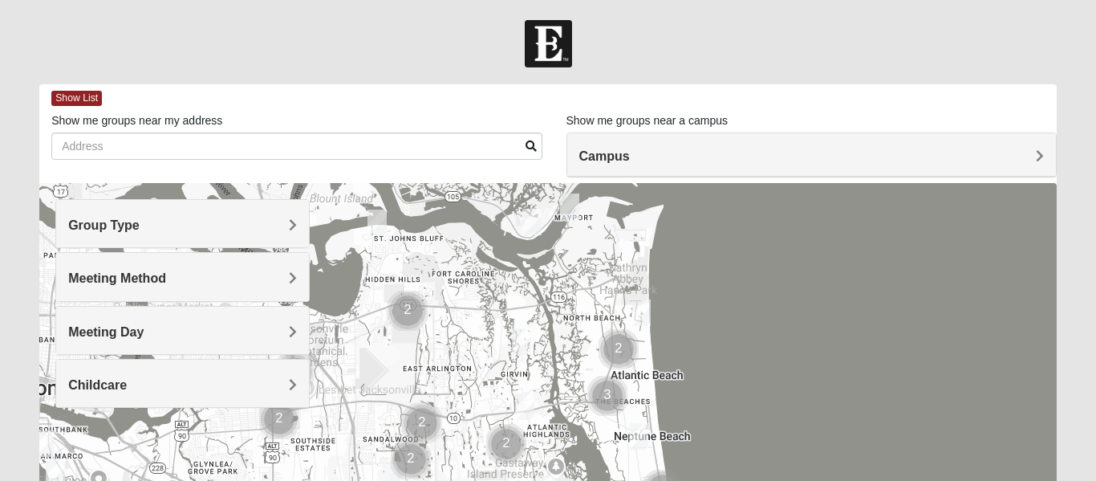
click at [288, 230] on h4 "Group Type" at bounding box center [182, 224] width 229 height 15
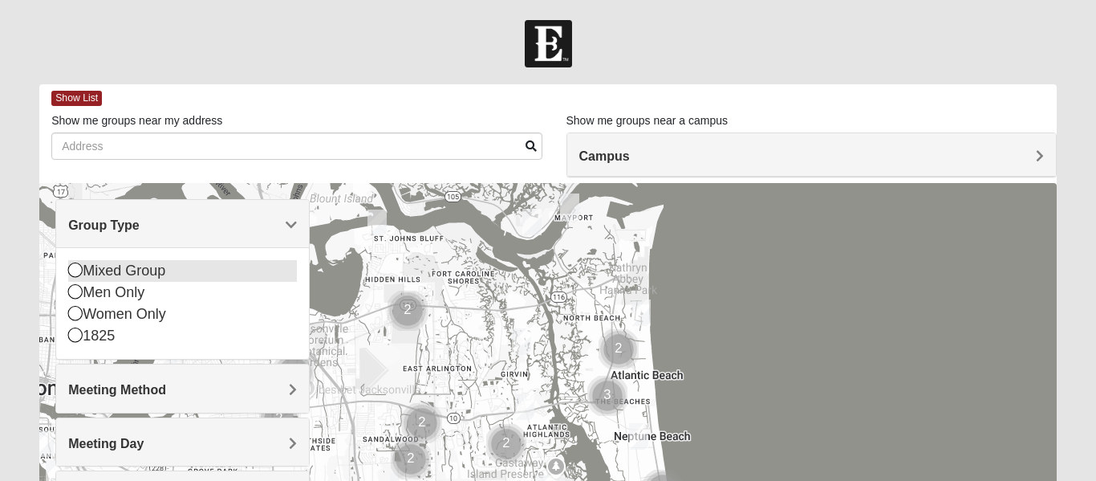
click at [76, 266] on icon at bounding box center [75, 269] width 14 height 14
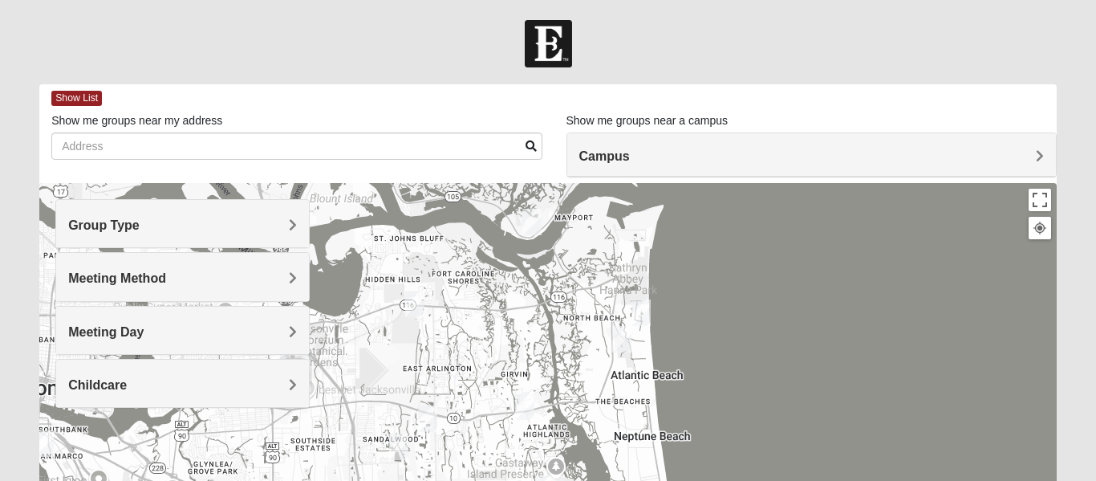
click at [280, 281] on h4 "Meeting Method" at bounding box center [182, 277] width 229 height 15
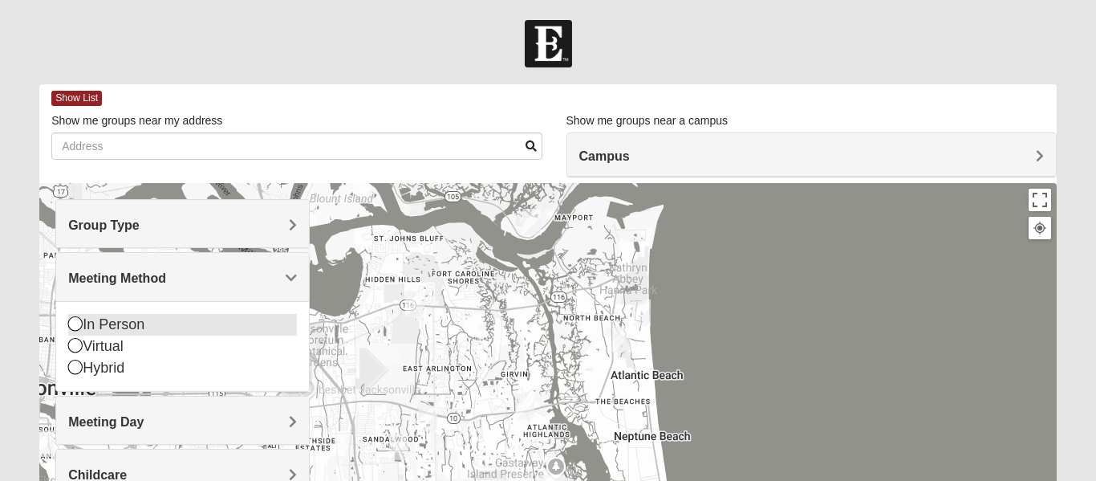
click at [79, 322] on icon at bounding box center [75, 323] width 14 height 14
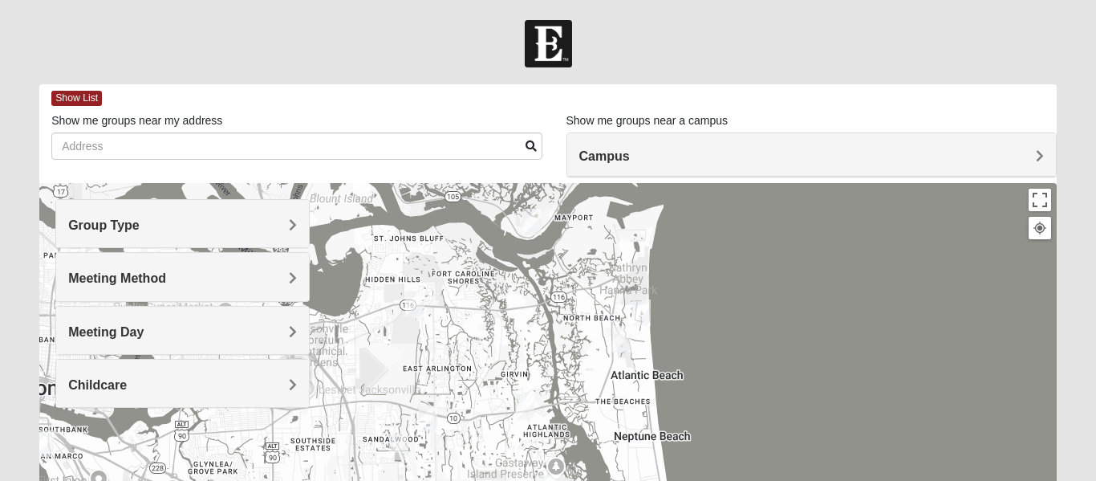
click at [287, 331] on h4 "Meeting Day" at bounding box center [182, 331] width 229 height 15
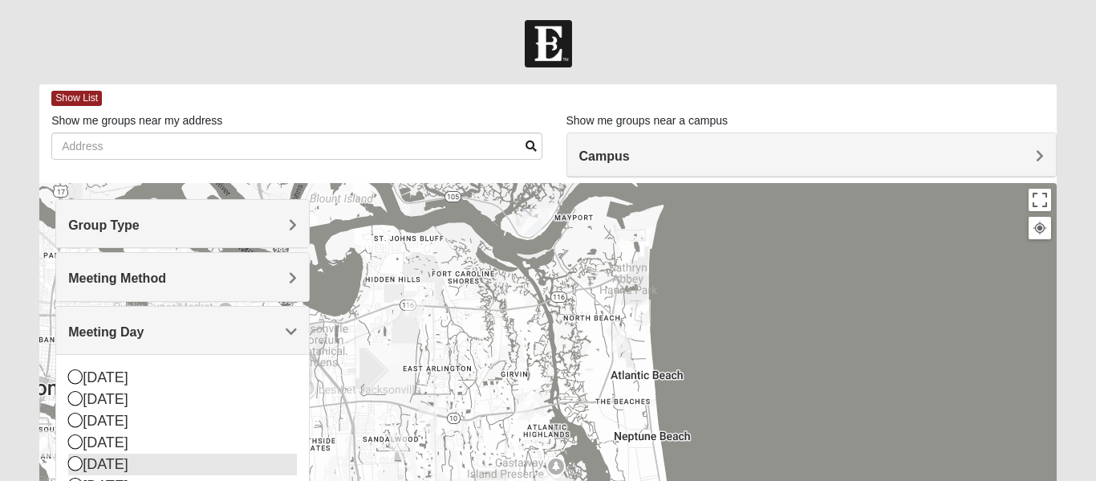
click at [75, 465] on icon at bounding box center [75, 463] width 14 height 14
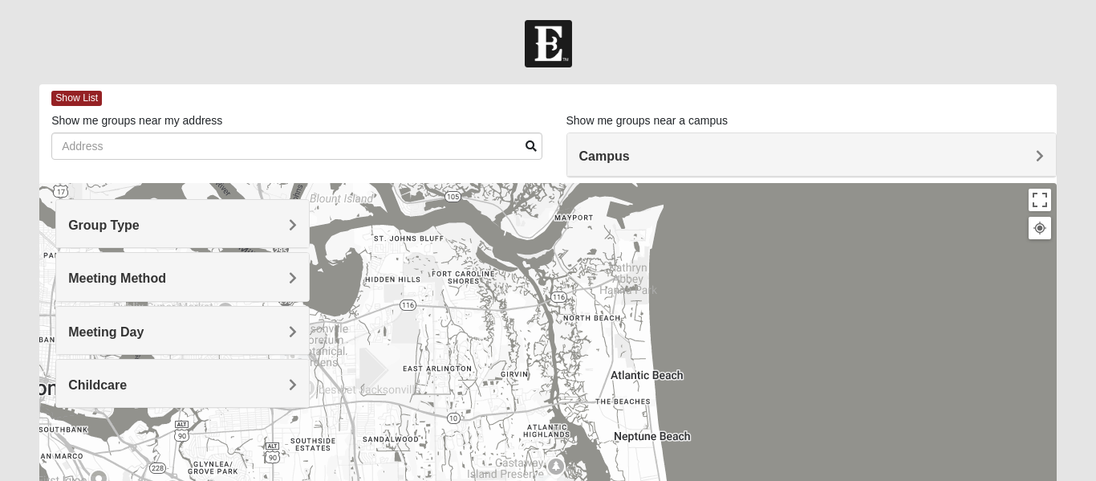
click at [853, 75] on form "Log In Find A Group Error Show List Loading Groups" at bounding box center [548, 452] width 1096 height 864
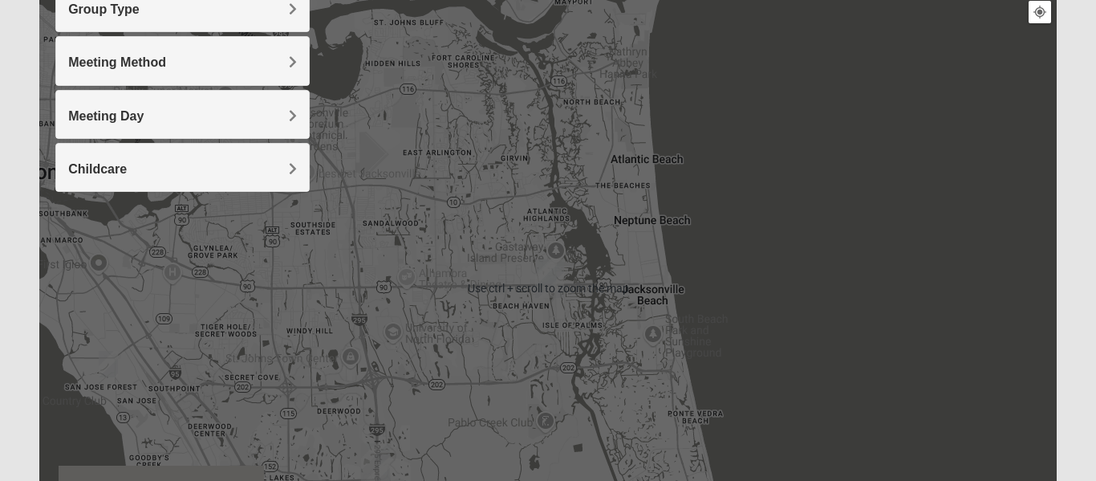
scroll to position [204, 0]
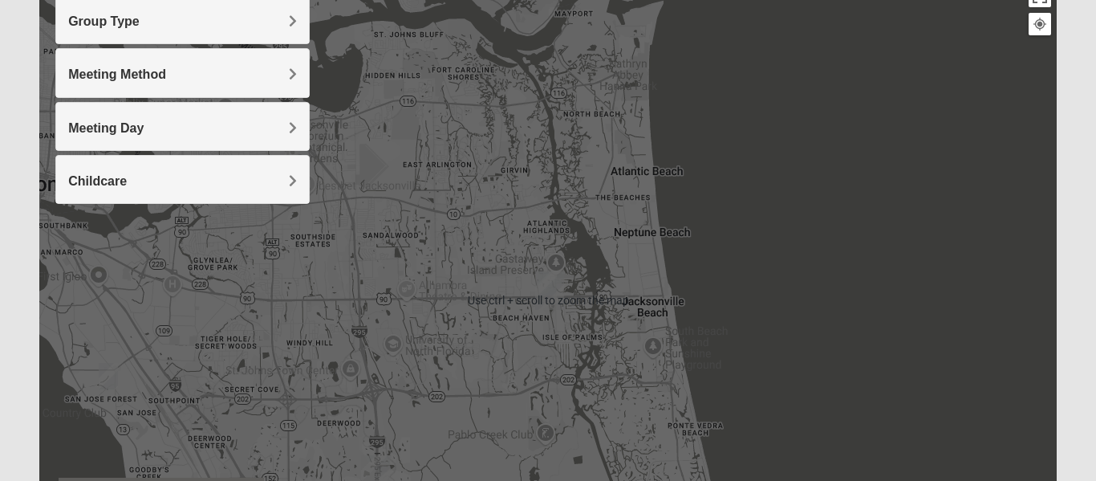
click at [127, 185] on span "Childcare" at bounding box center [97, 181] width 59 height 14
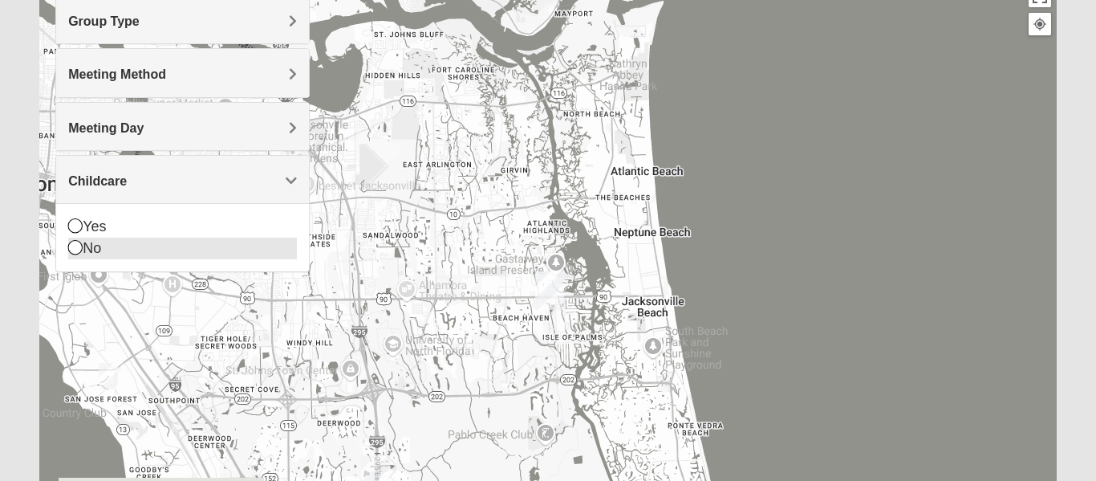
click at [174, 247] on div "No" at bounding box center [182, 249] width 229 height 22
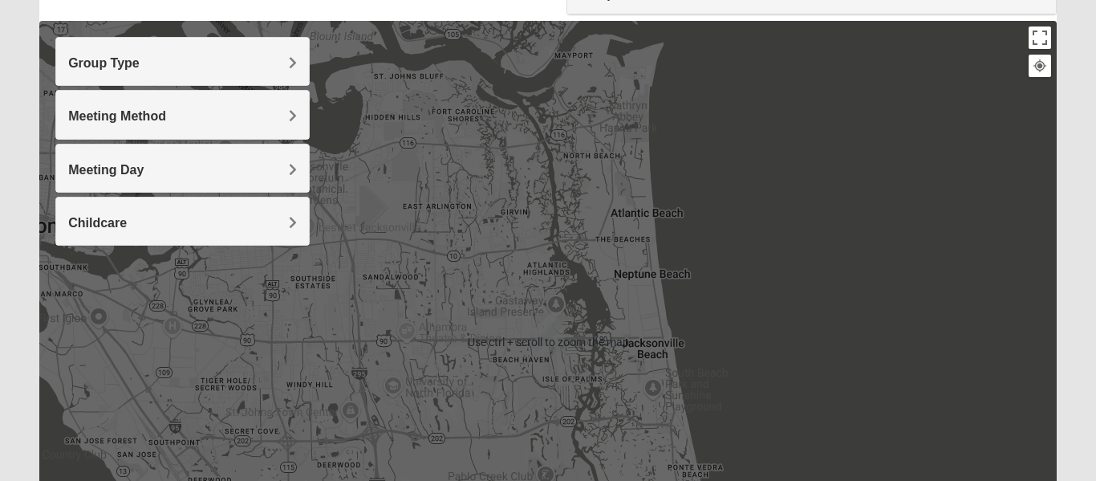
scroll to position [0, 0]
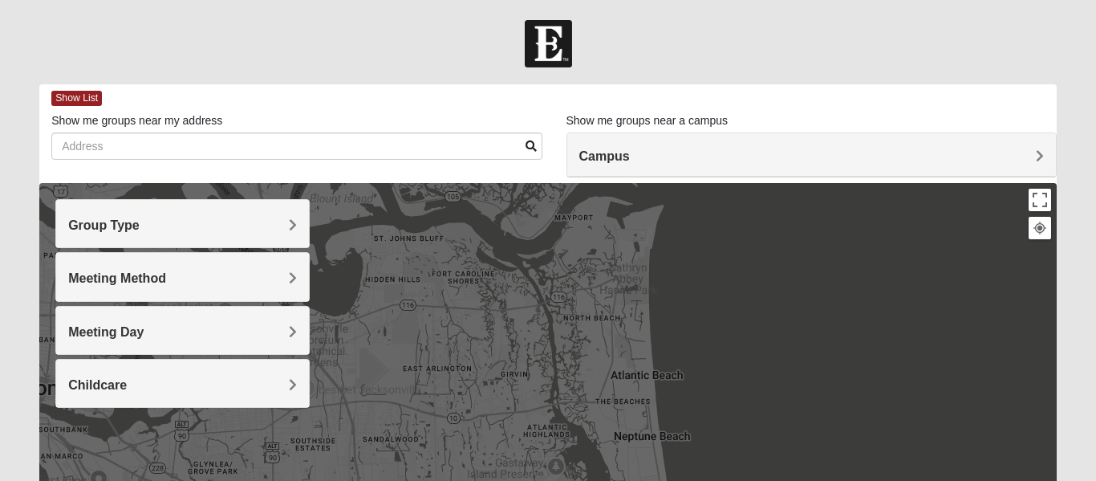
click at [892, 152] on h4 "Campus" at bounding box center [811, 155] width 465 height 15
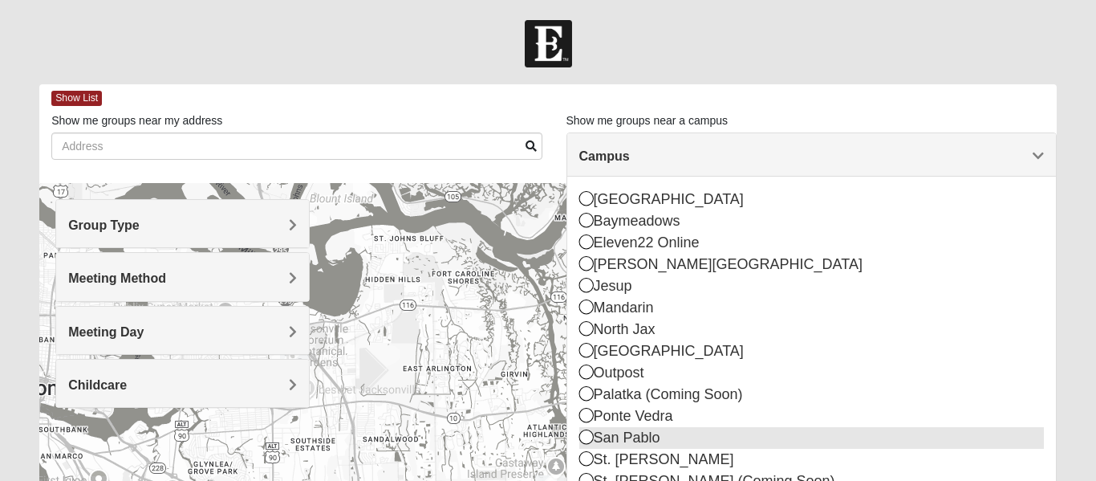
click at [583, 437] on icon at bounding box center [586, 436] width 14 height 14
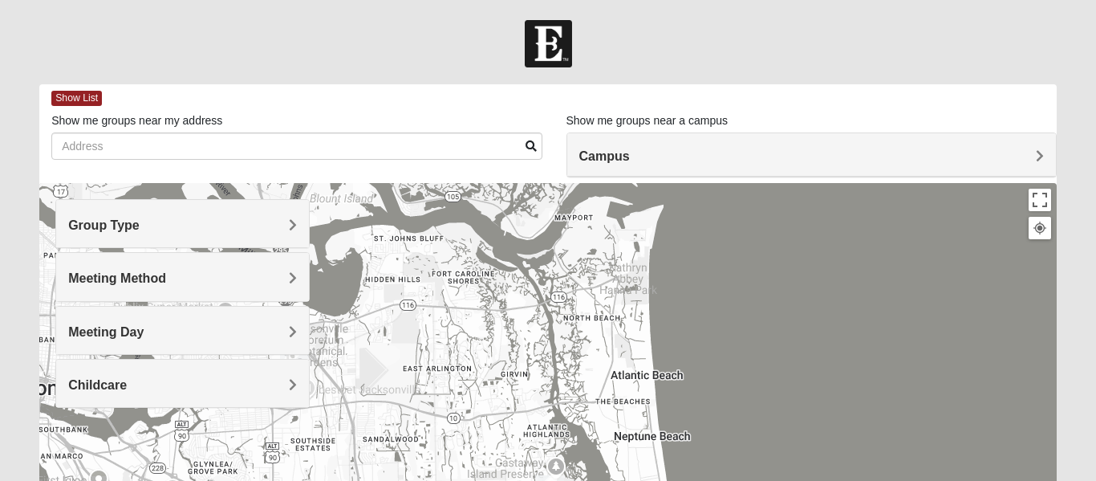
click at [768, 50] on div at bounding box center [548, 43] width 1096 height 47
click at [799, 47] on div at bounding box center [548, 43] width 1096 height 47
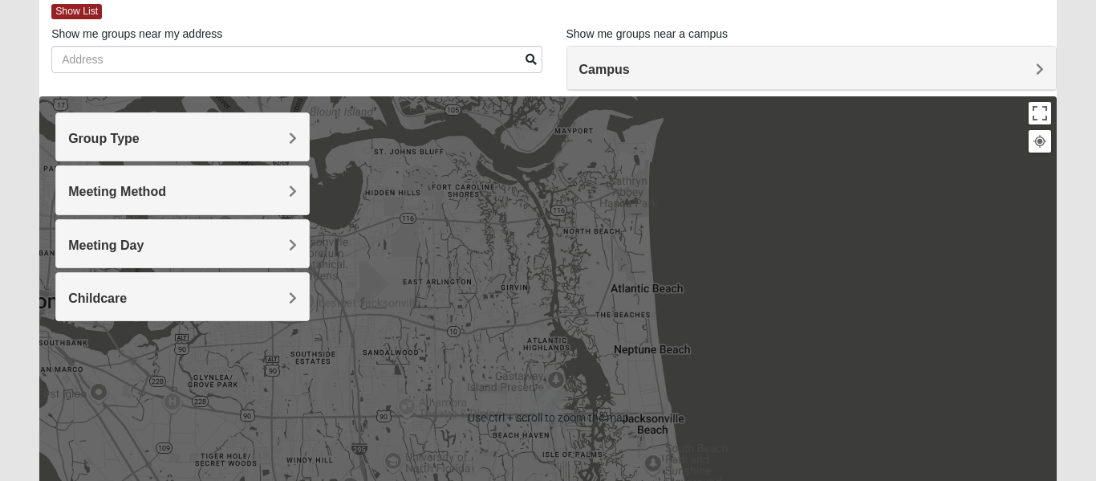
scroll to position [47, 0]
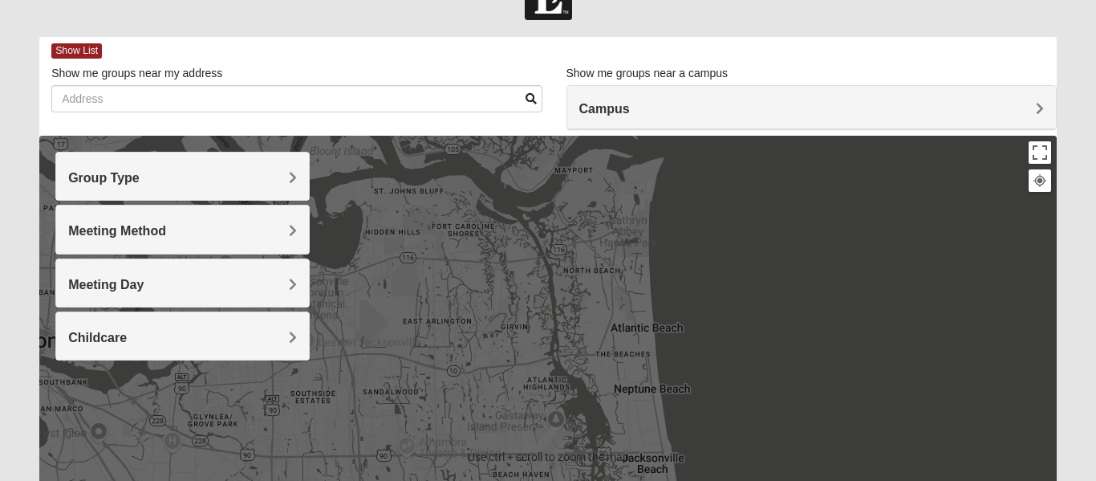
click at [148, 167] on div "Group Type" at bounding box center [182, 175] width 253 height 47
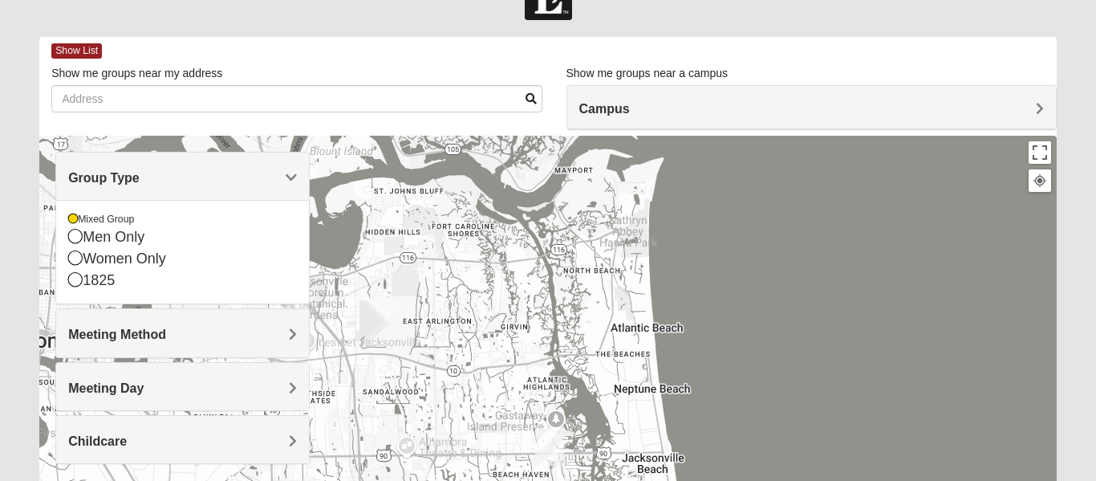
click at [390, 61] on div "Show List" at bounding box center [554, 51] width 1006 height 28
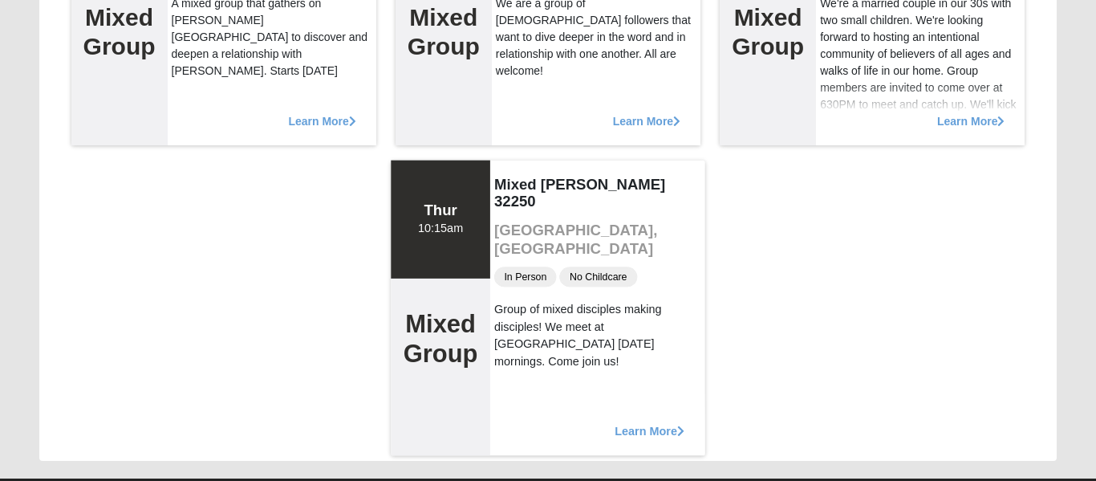
scroll to position [673, 0]
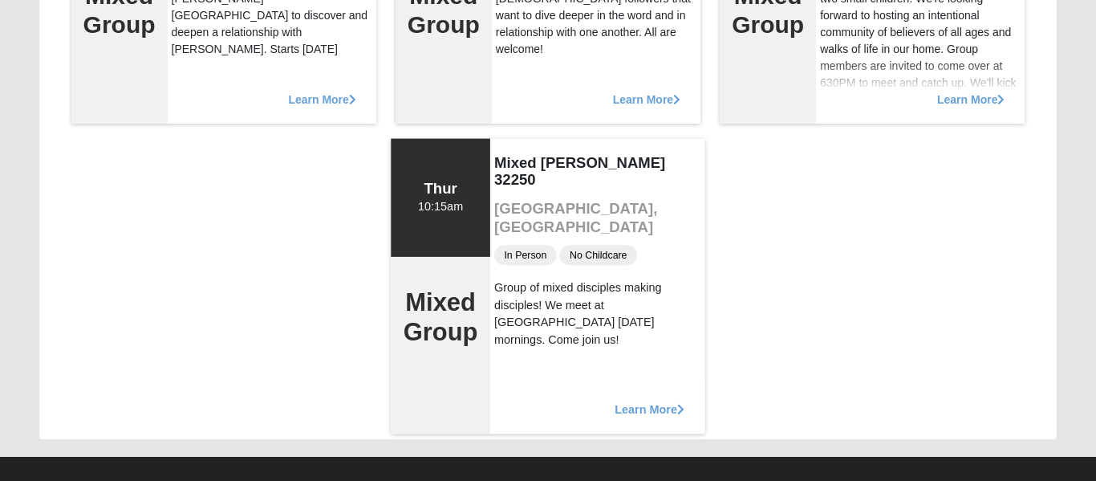
click at [664, 400] on span "Learn More" at bounding box center [650, 400] width 70 height 0
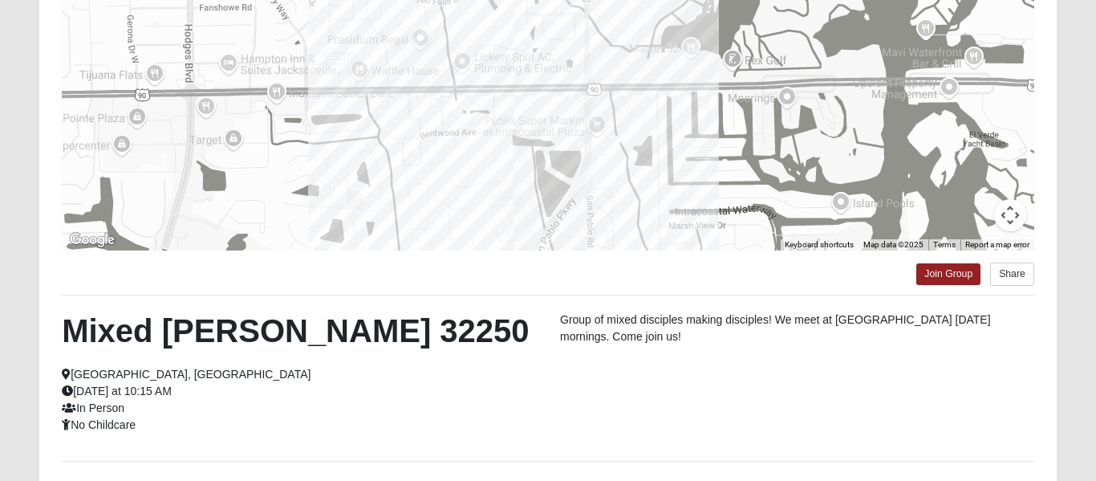
scroll to position [0, 0]
